Goal: Transaction & Acquisition: Purchase product/service

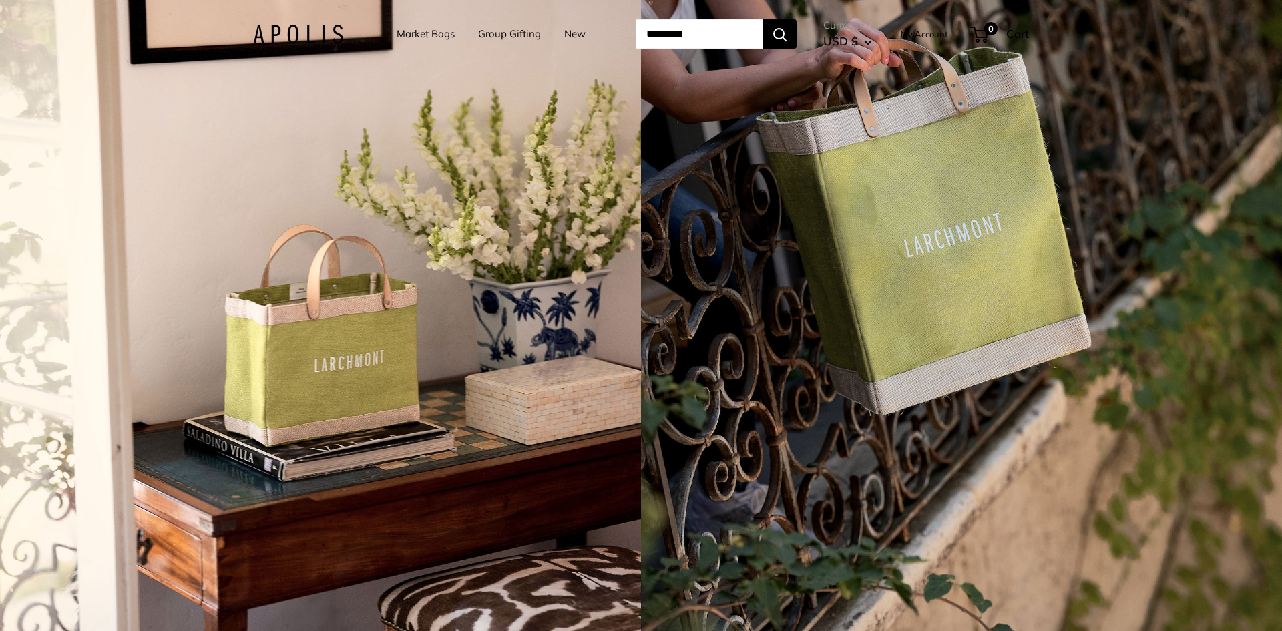
click at [430, 33] on link "Market Bags" at bounding box center [426, 34] width 58 height 19
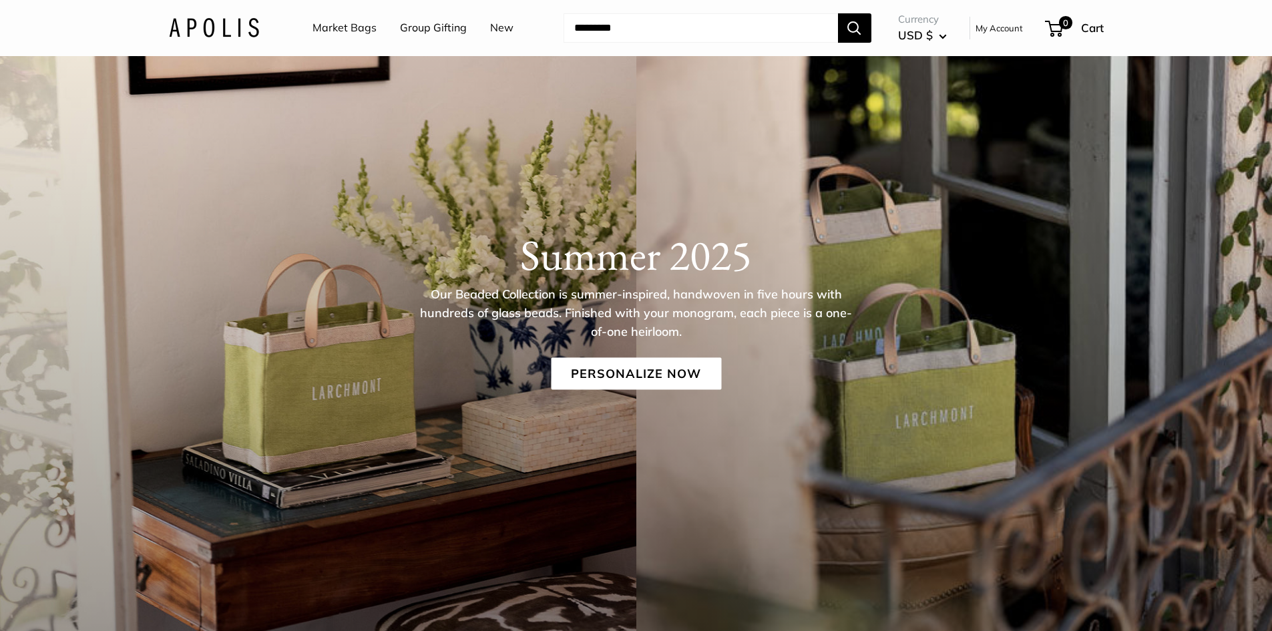
scroll to position [103, 0]
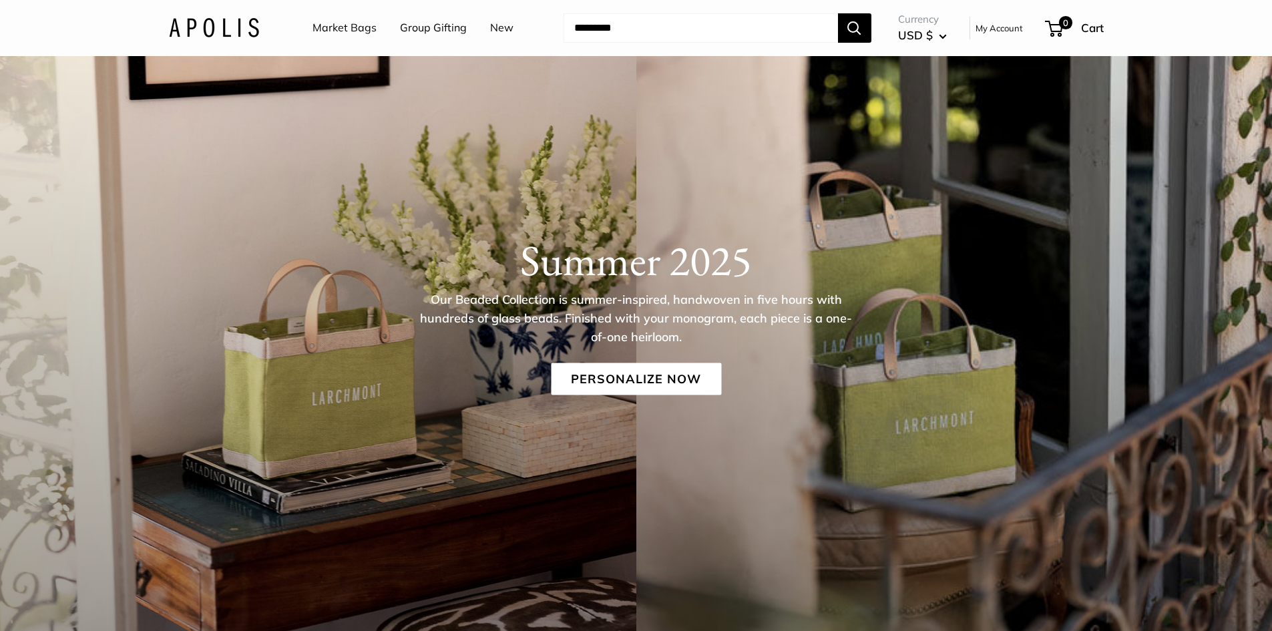
click at [498, 26] on link "New" at bounding box center [501, 28] width 23 height 20
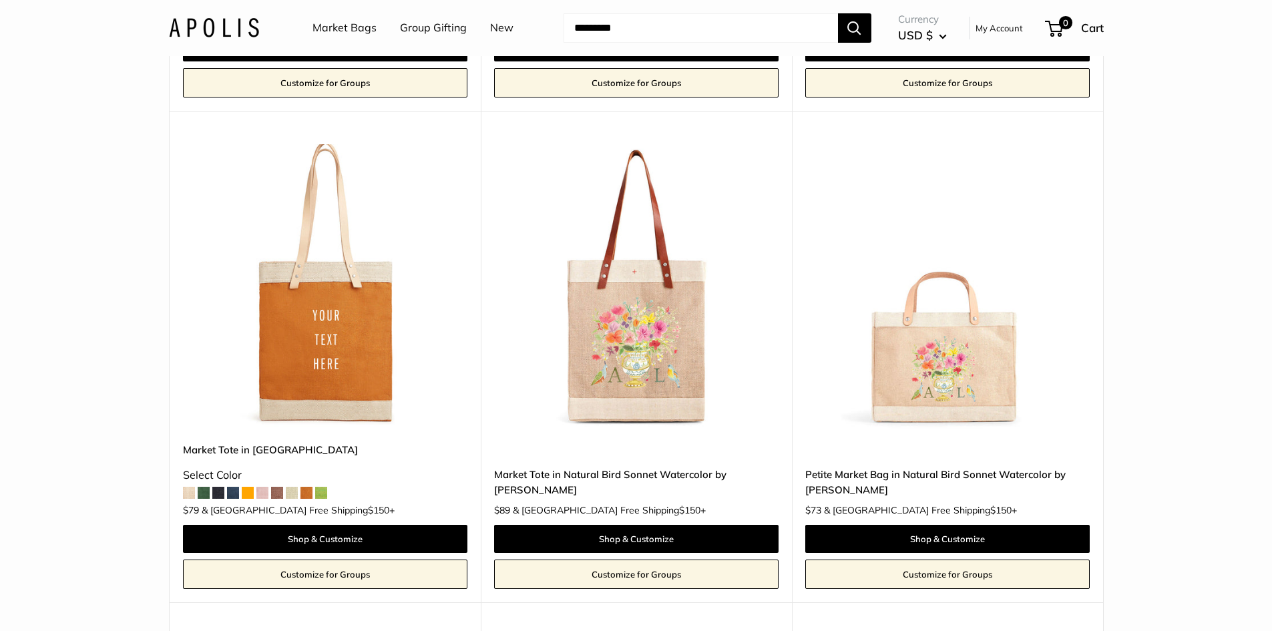
scroll to position [5407, 0]
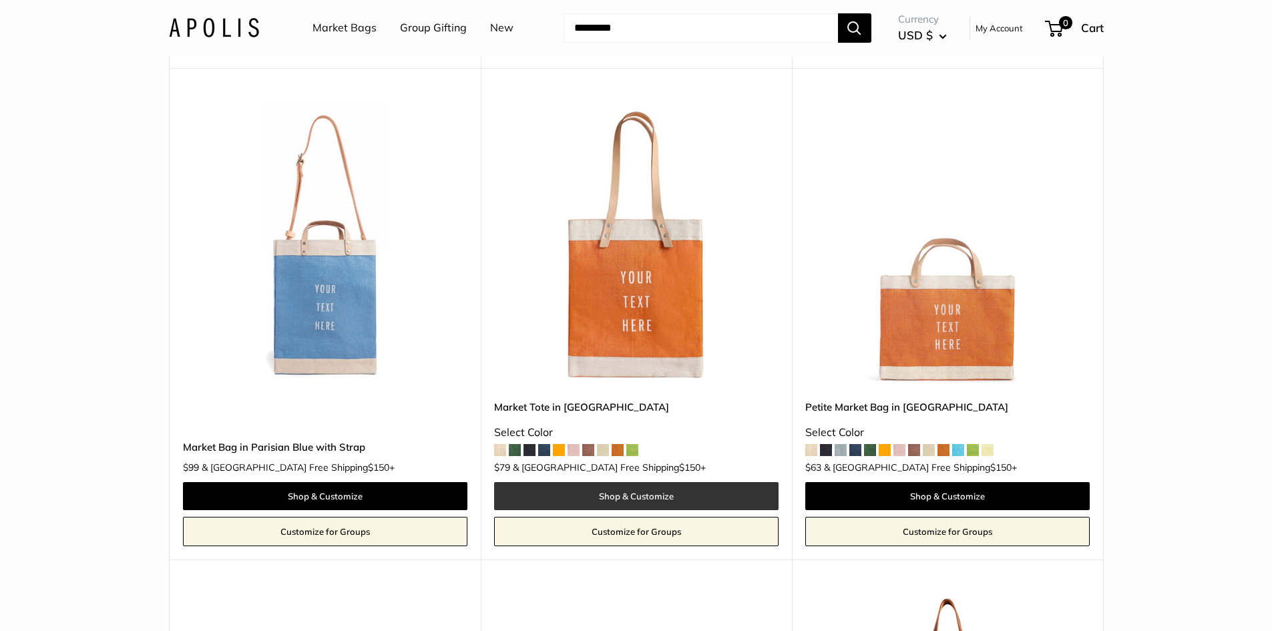
click at [700, 501] on link "Shop & Customize" at bounding box center [636, 496] width 284 height 28
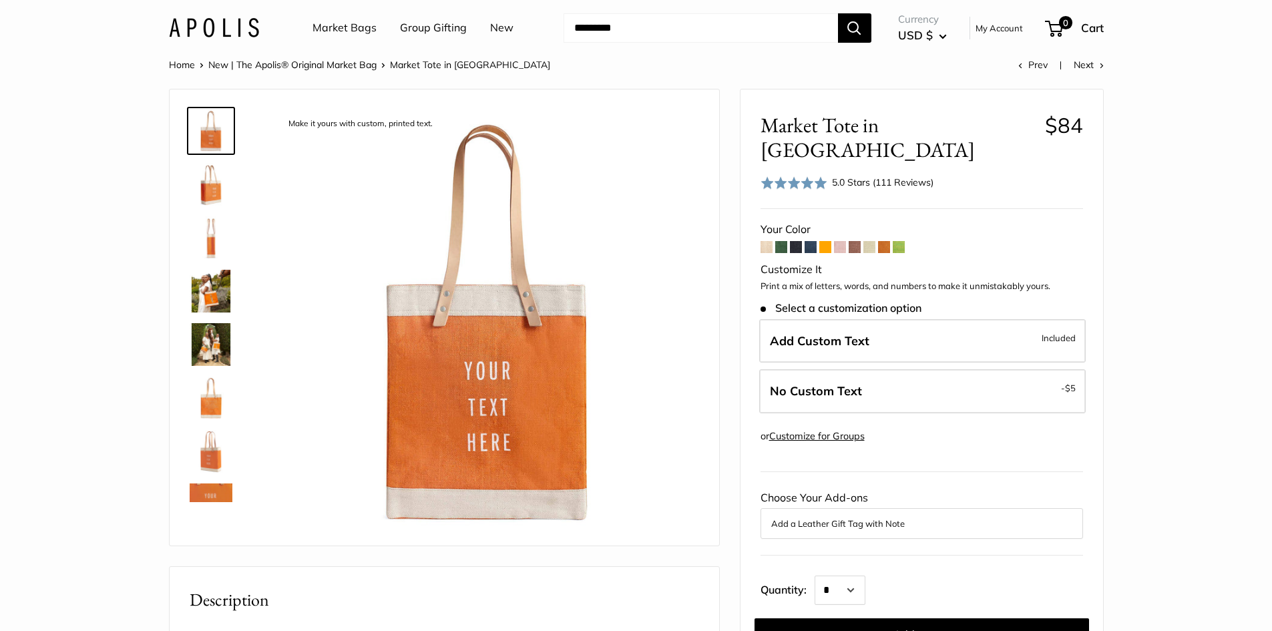
click at [967, 515] on button "Add a Leather Gift Tag with Note" at bounding box center [921, 523] width 301 height 16
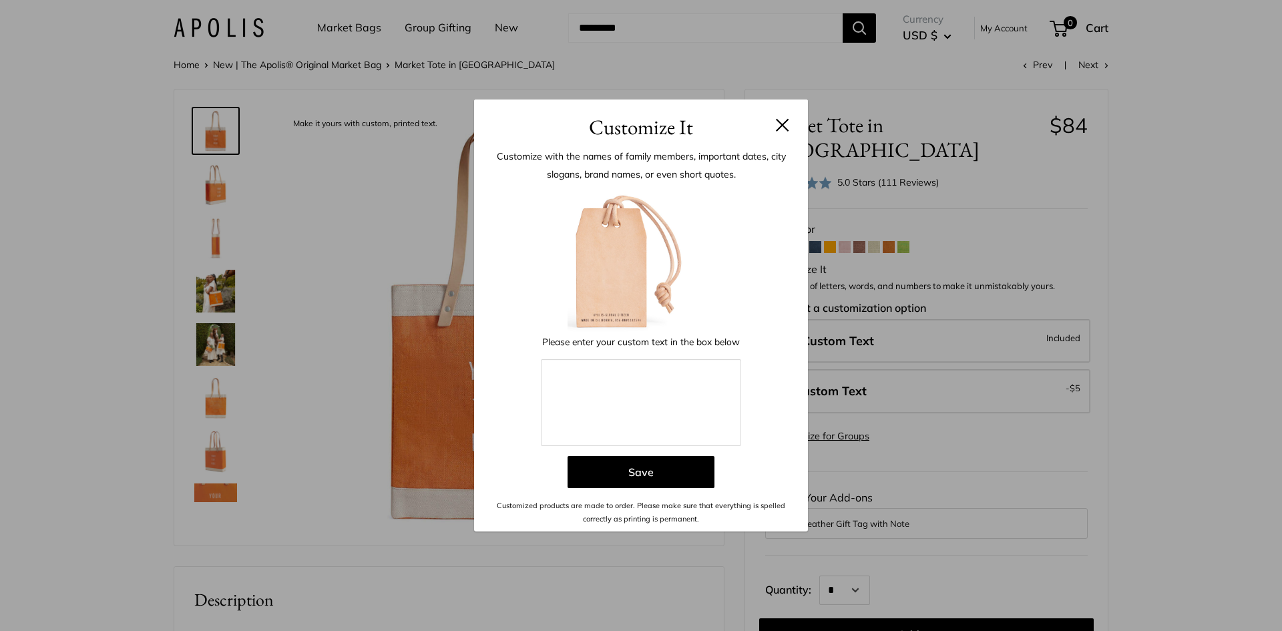
click at [786, 128] on button at bounding box center [782, 124] width 13 height 13
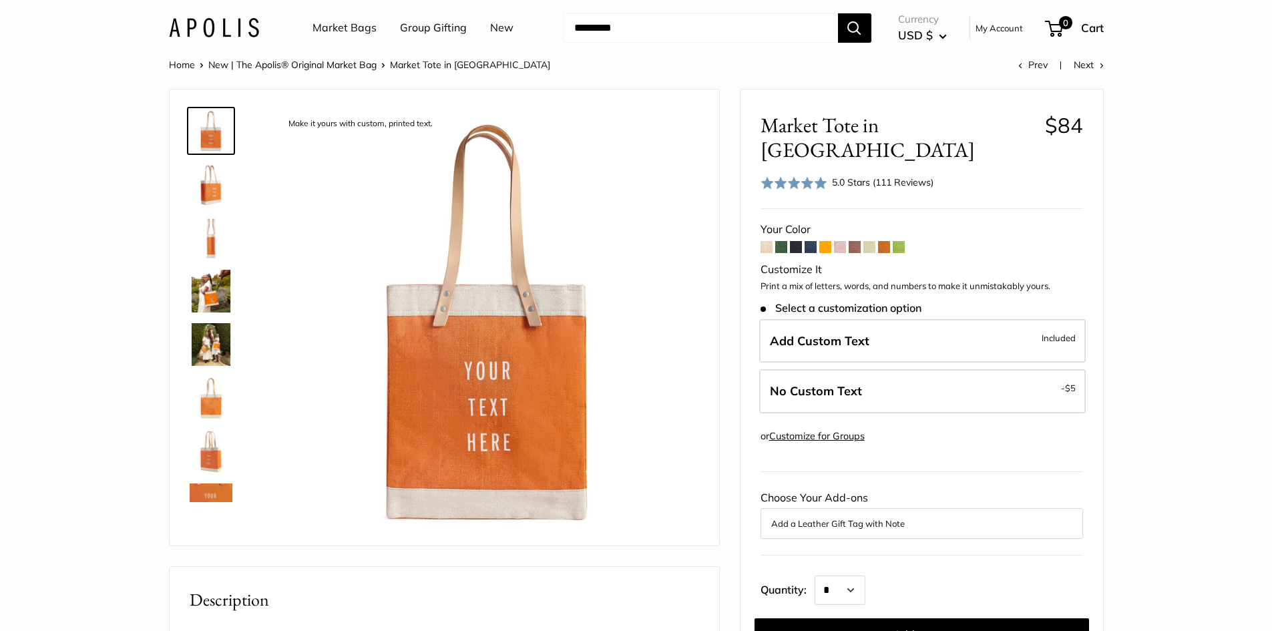
click at [214, 175] on img at bounding box center [211, 184] width 43 height 43
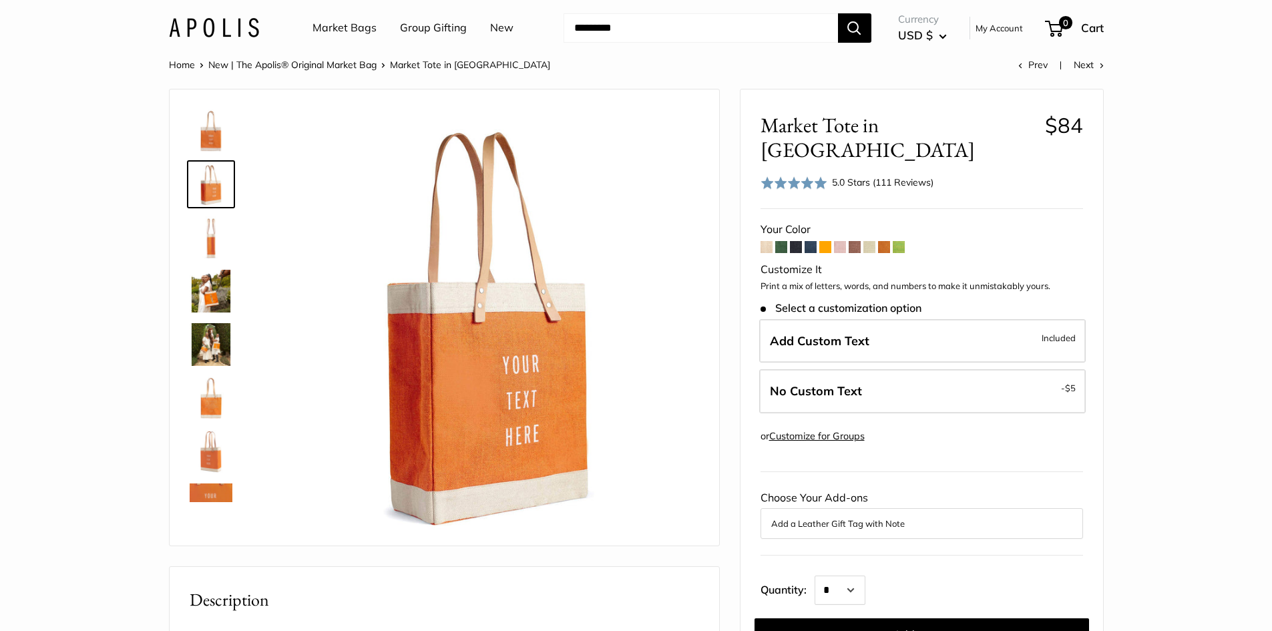
drag, startPoint x: 209, startPoint y: 232, endPoint x: 210, endPoint y: 268, distance: 36.1
click at [209, 234] on img at bounding box center [211, 237] width 43 height 43
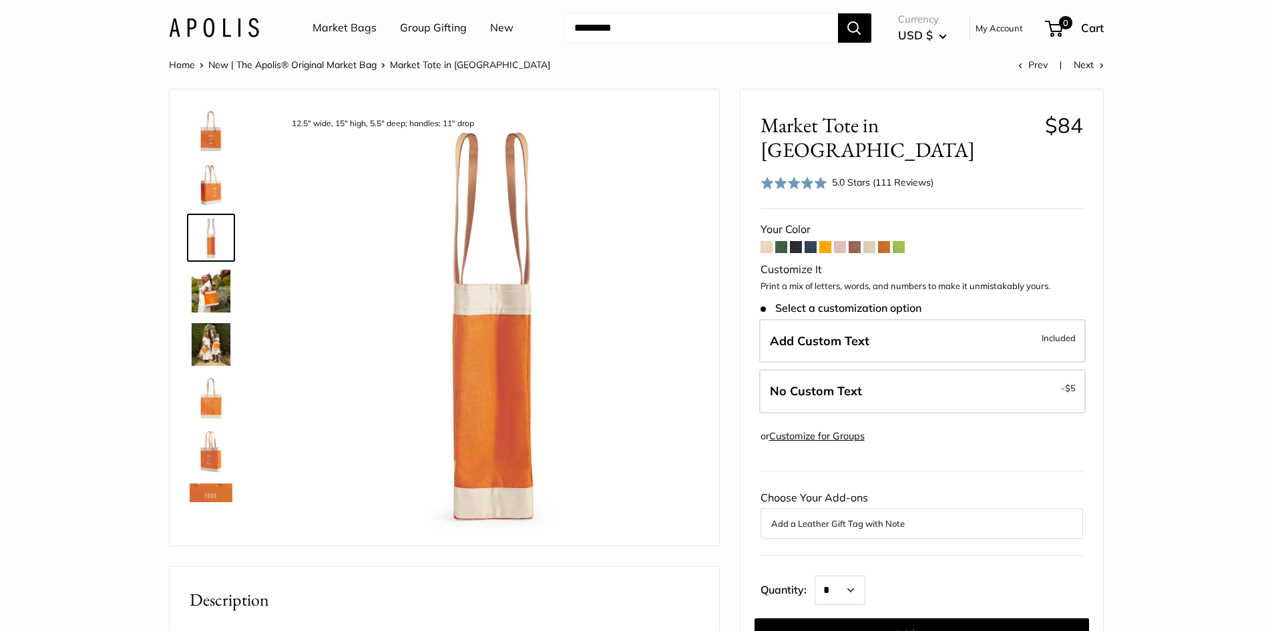
click at [202, 286] on img at bounding box center [211, 291] width 43 height 43
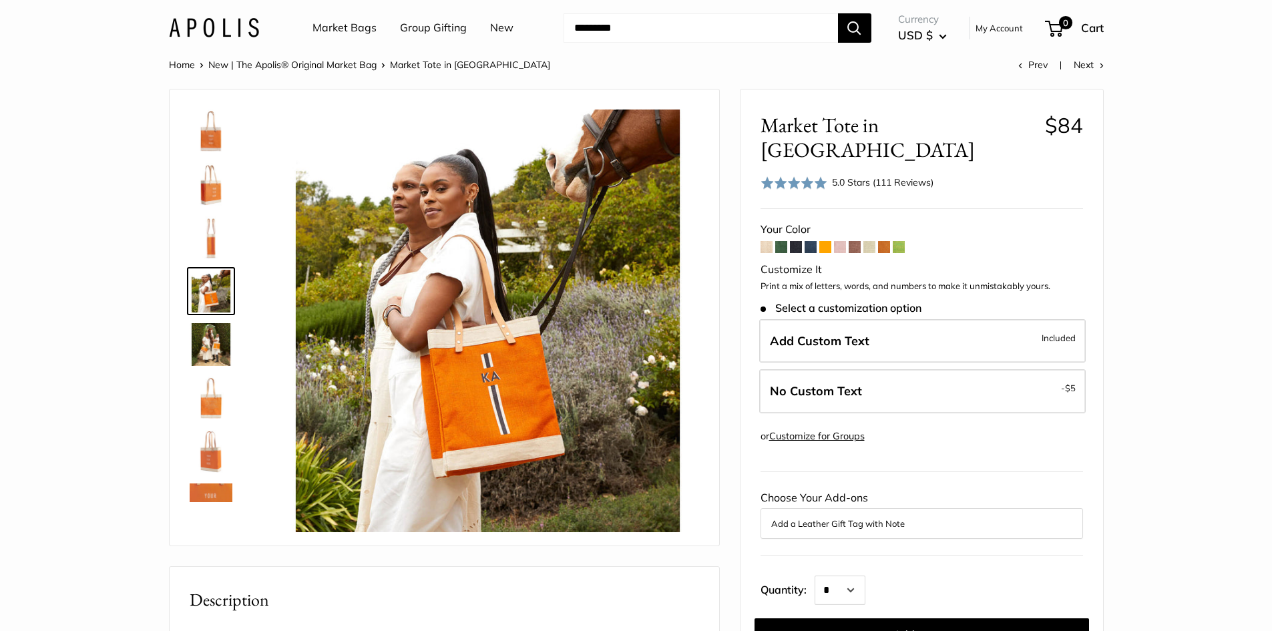
click at [209, 342] on img at bounding box center [211, 344] width 43 height 43
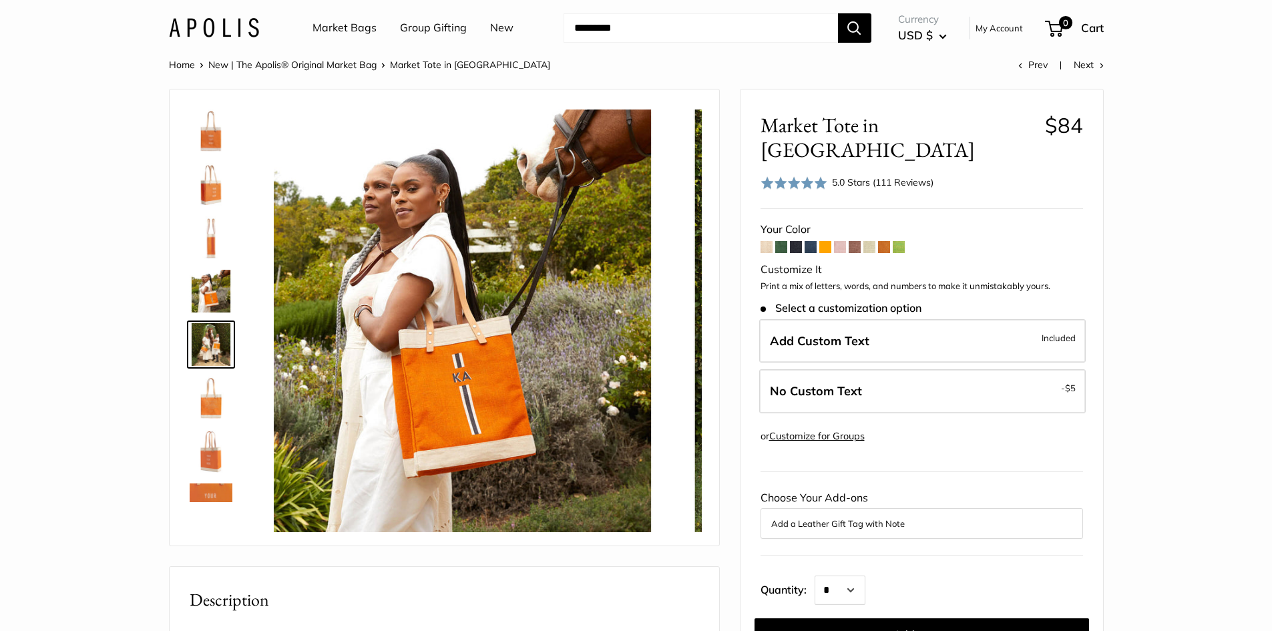
scroll to position [41, 0]
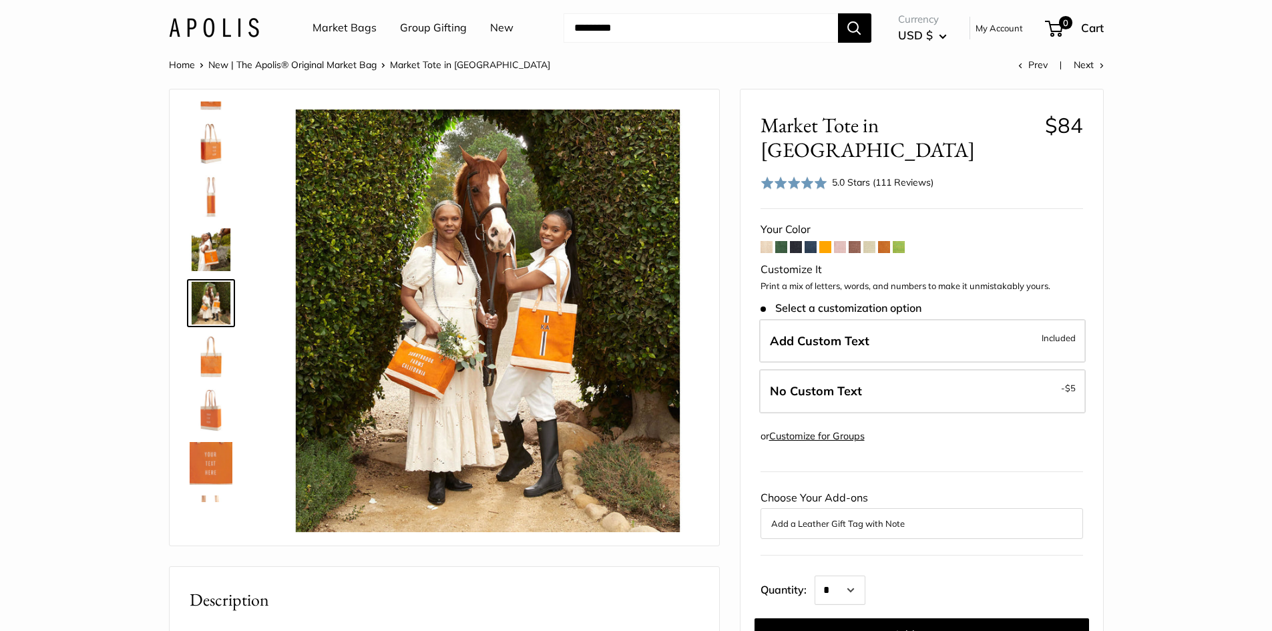
click at [212, 453] on img at bounding box center [211, 463] width 43 height 43
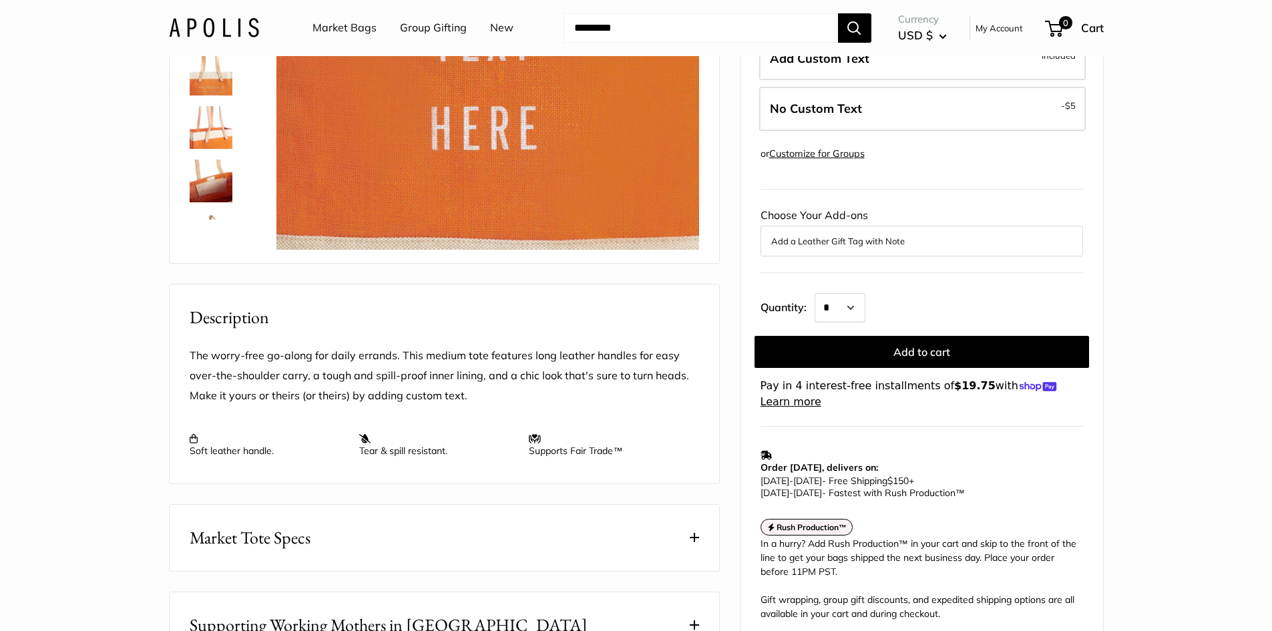
scroll to position [0, 0]
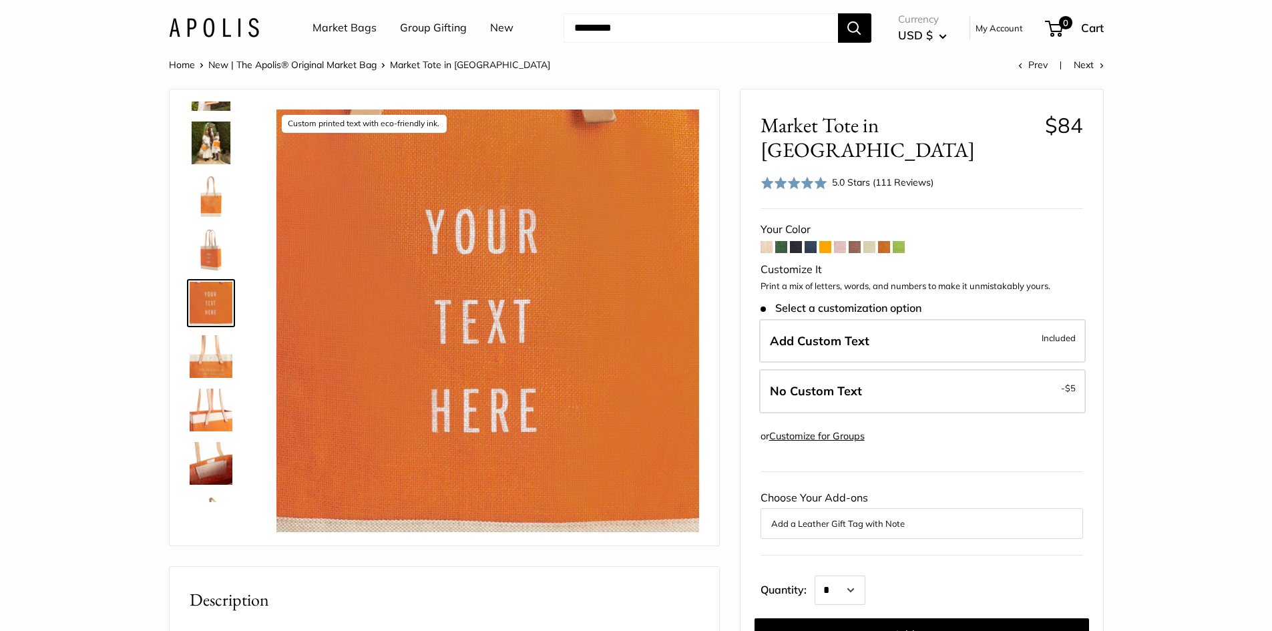
click at [749, 29] on input "Search..." at bounding box center [700, 27] width 274 height 29
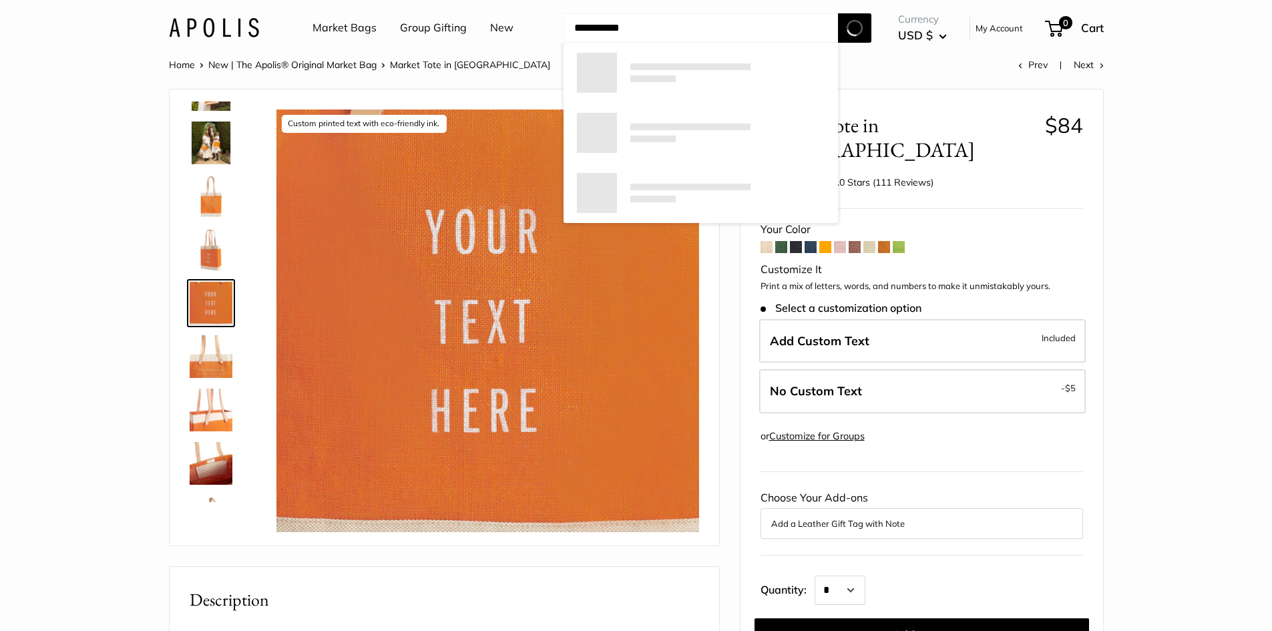
type input "**********"
click at [838, 13] on button "Search" at bounding box center [854, 27] width 33 height 29
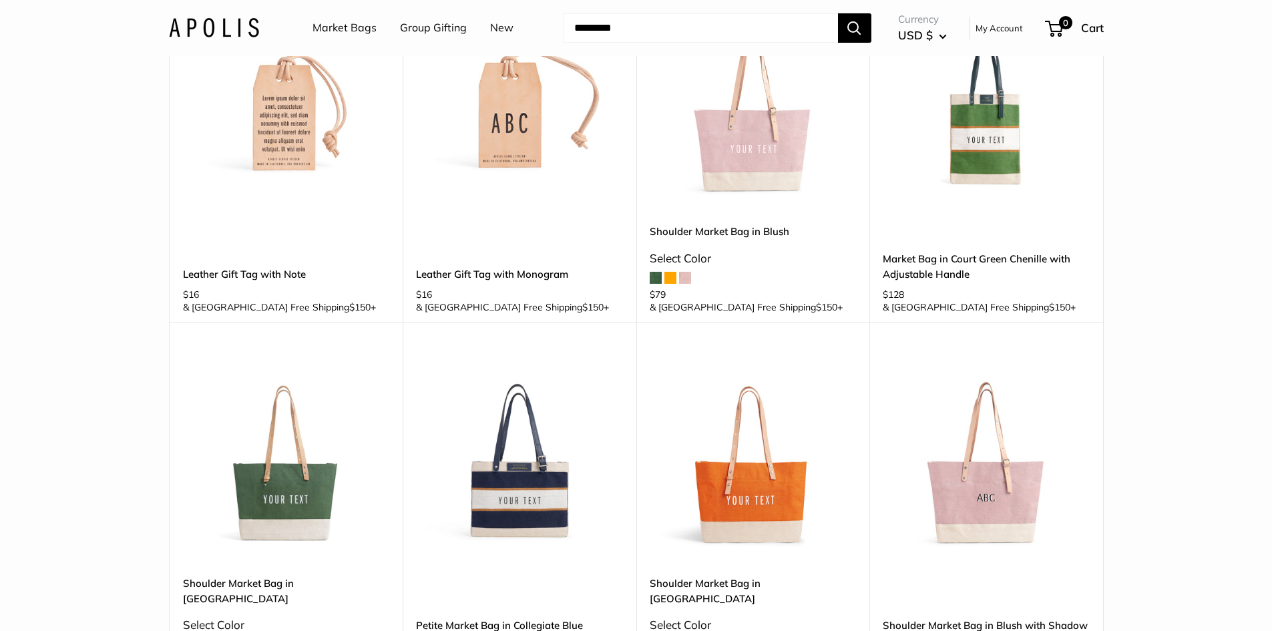
scroll to position [200, 0]
click at [0, 0] on img at bounding box center [0, 0] width 0 height 0
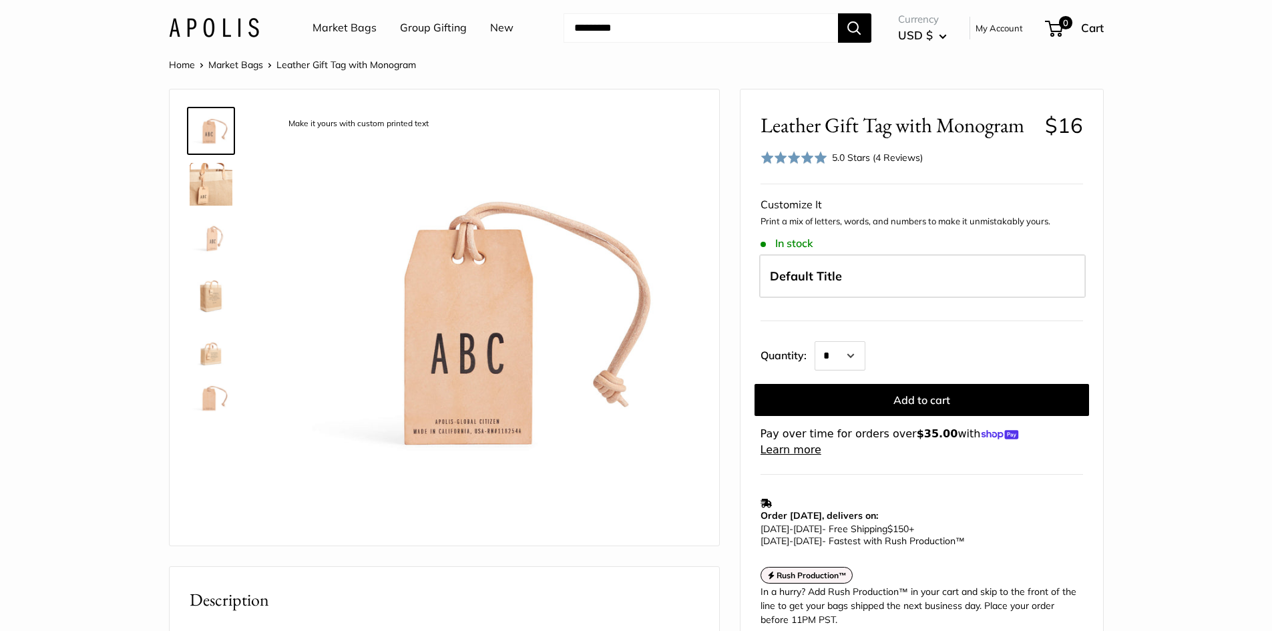
click at [202, 176] on img at bounding box center [211, 184] width 43 height 43
